Goal: Information Seeking & Learning: Find specific fact

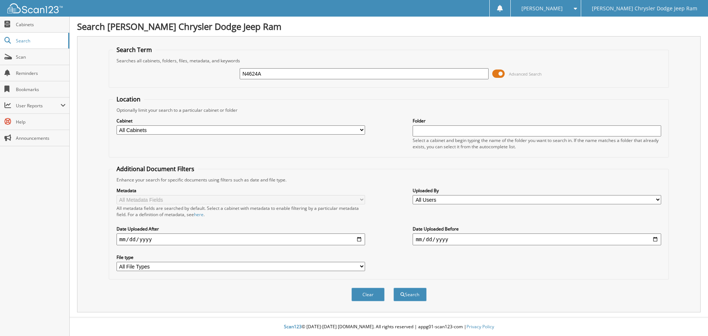
type input "N4624A"
click at [394, 288] on button "Search" at bounding box center [410, 295] width 33 height 14
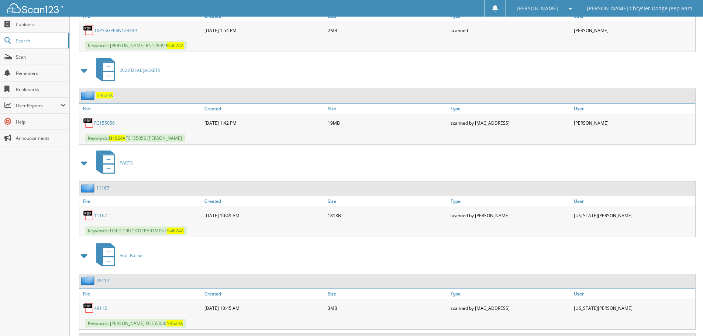
scroll to position [2267, 0]
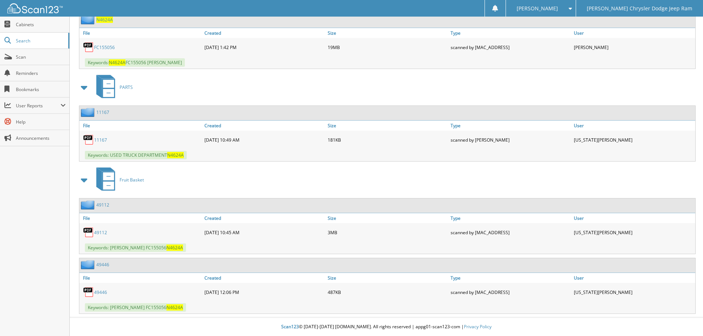
click at [99, 139] on link "11167" at bounding box center [100, 140] width 13 height 6
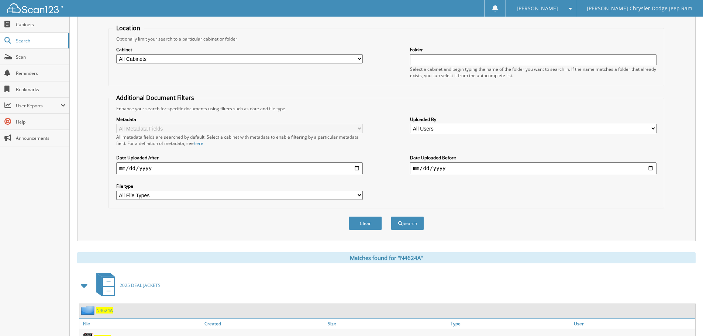
scroll to position [0, 0]
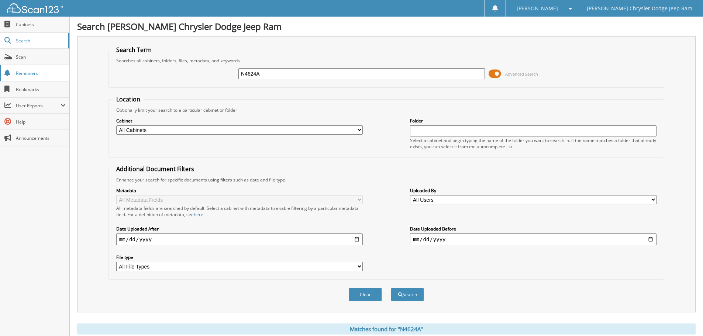
drag, startPoint x: 154, startPoint y: 105, endPoint x: 0, endPoint y: 77, distance: 156.4
type input "NS119391"
click at [391, 288] on button "Search" at bounding box center [407, 295] width 33 height 14
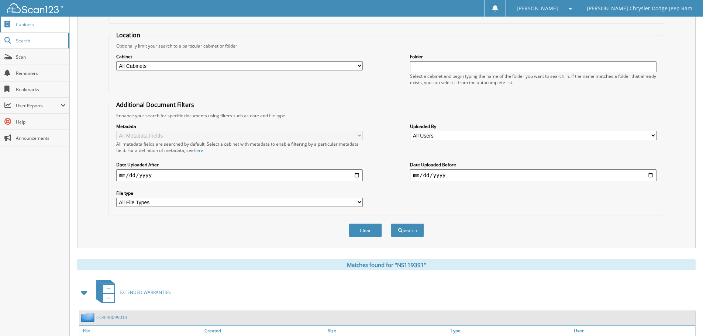
scroll to position [117, 0]
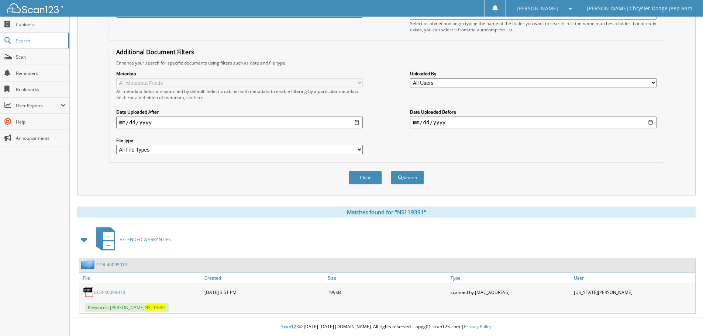
click at [100, 291] on link "COR-40099013" at bounding box center [109, 292] width 31 height 6
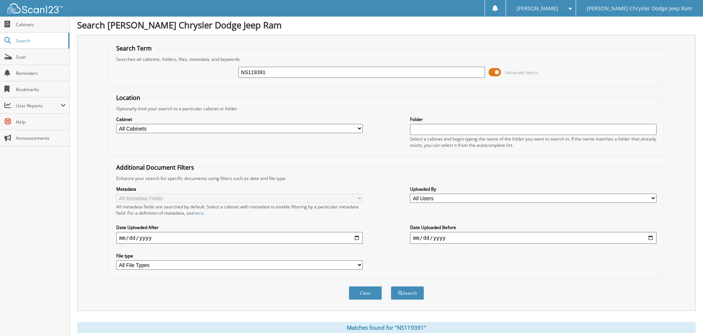
scroll to position [0, 0]
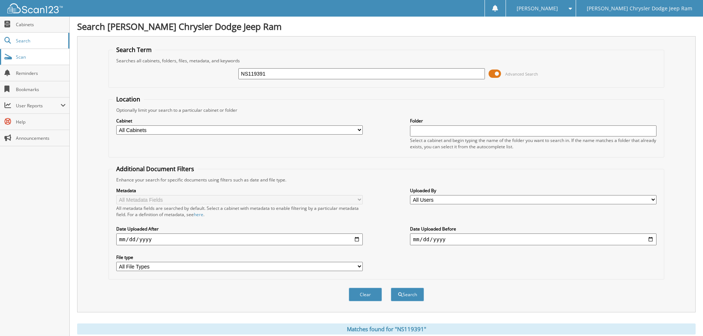
click at [24, 58] on span "Scan" at bounding box center [41, 57] width 50 height 6
